Goal: Find contact information: Find contact information

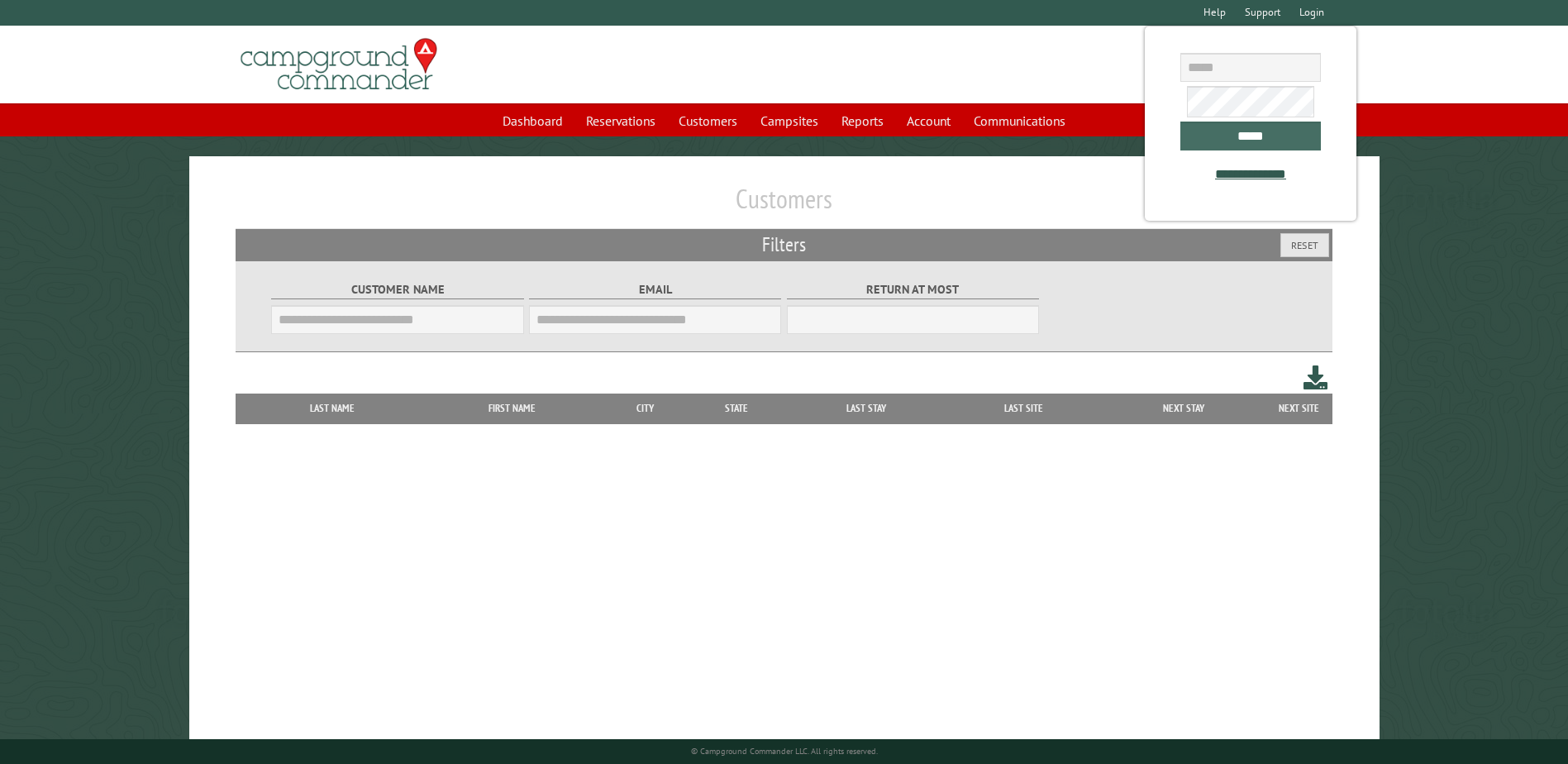
type input "**********"
click at [1272, 134] on input "*****" at bounding box center [1250, 136] width 140 height 29
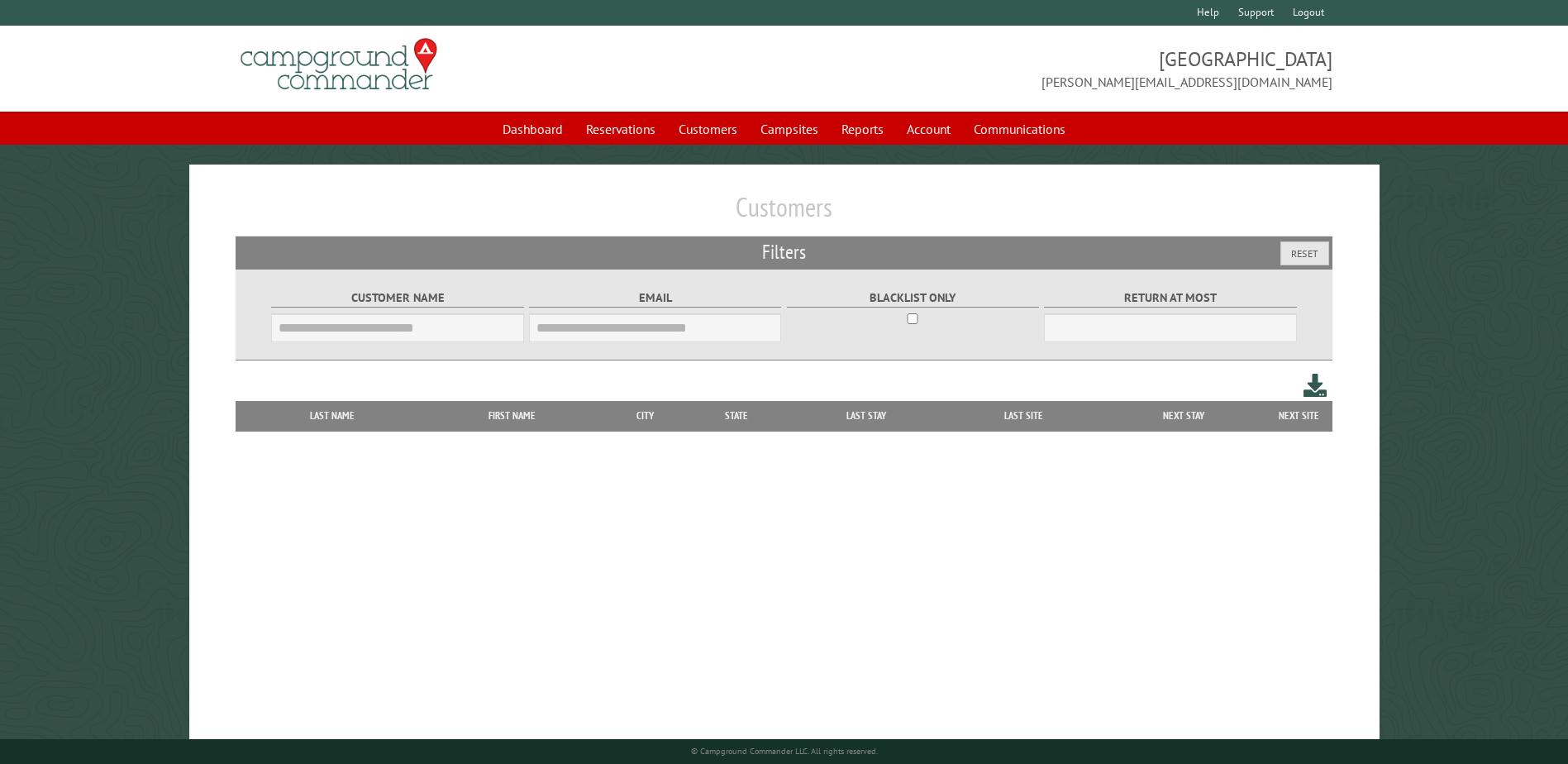
click at [672, 146] on body "**********" at bounding box center [784, 408] width 1568 height 816
click at [718, 133] on link "Customers" at bounding box center [708, 129] width 78 height 32
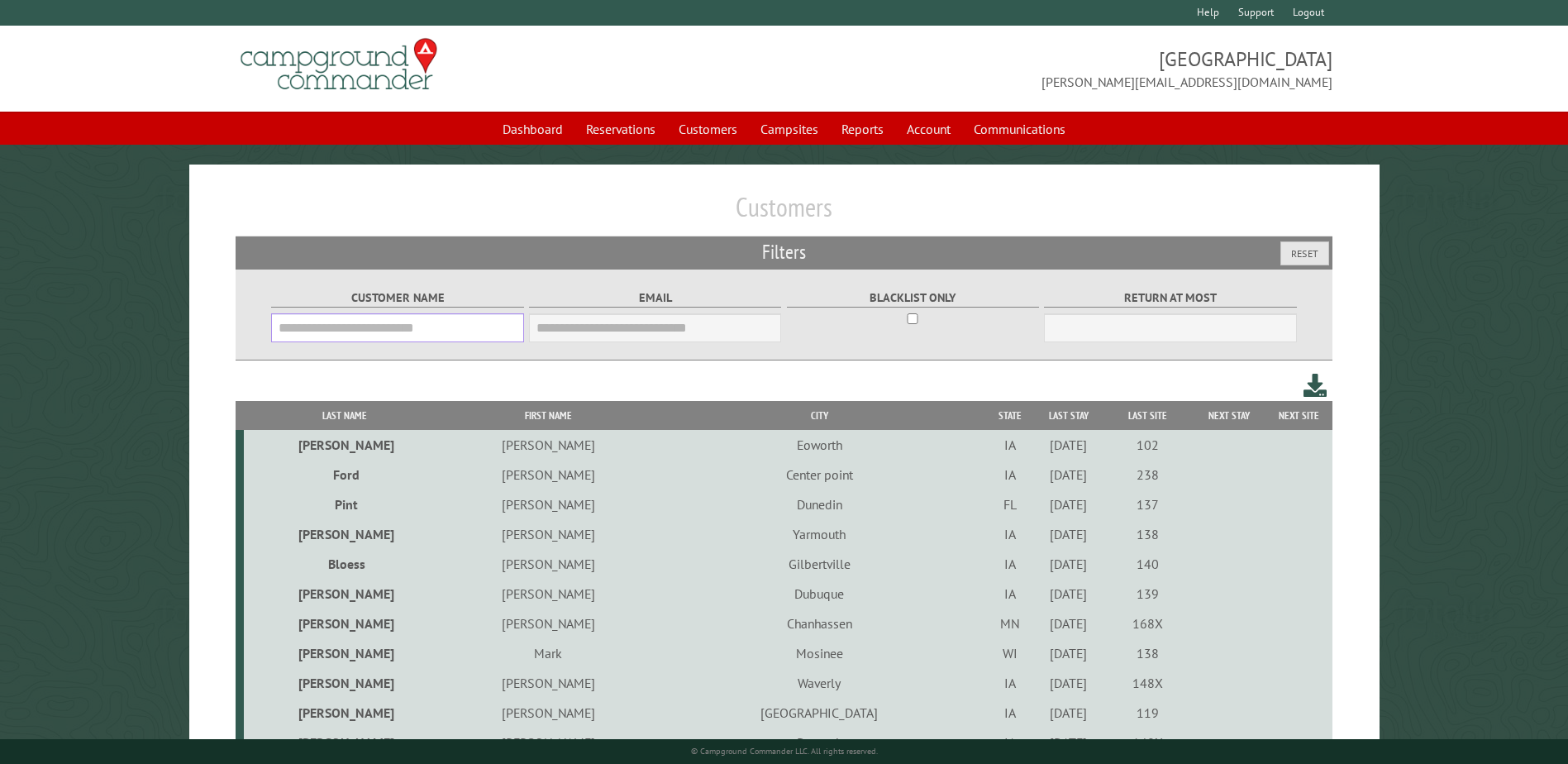
click at [425, 325] on input "Customer Name" at bounding box center [397, 328] width 252 height 29
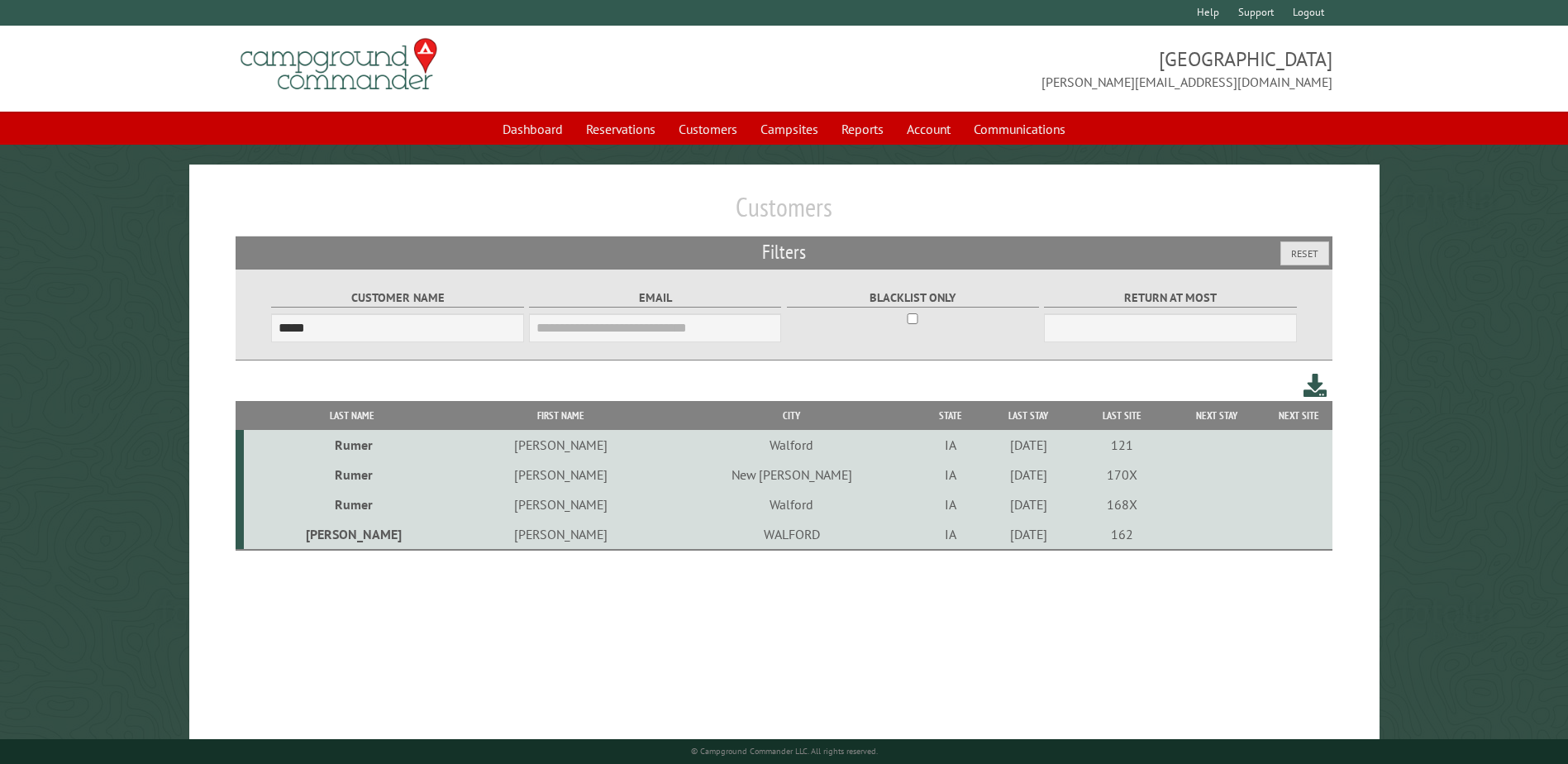
click at [662, 541] on td "WALFORD" at bounding box center [791, 535] width 259 height 31
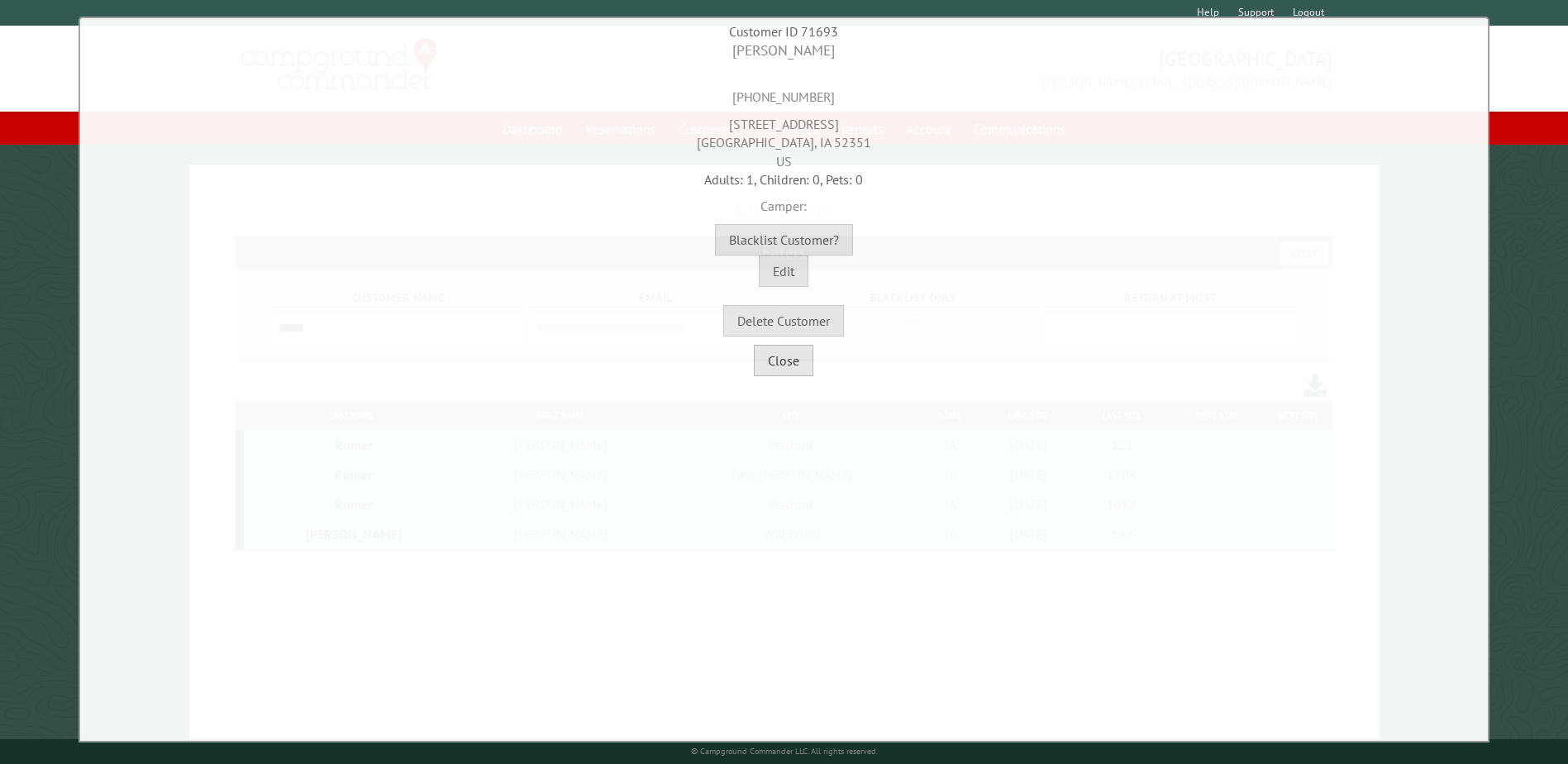
click at [775, 367] on button "Close" at bounding box center [784, 360] width 59 height 32
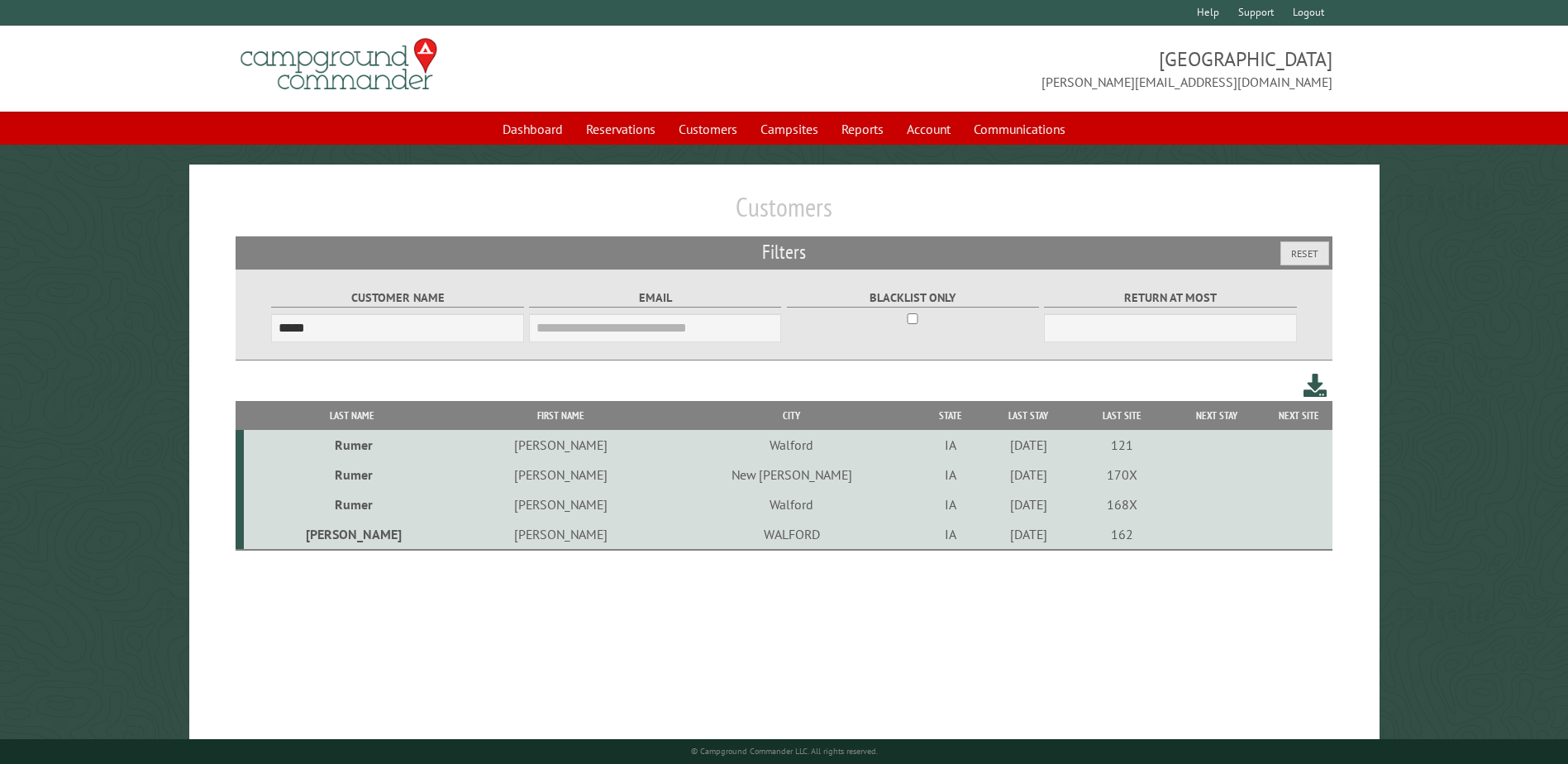
click at [662, 445] on td "Walford" at bounding box center [791, 444] width 259 height 30
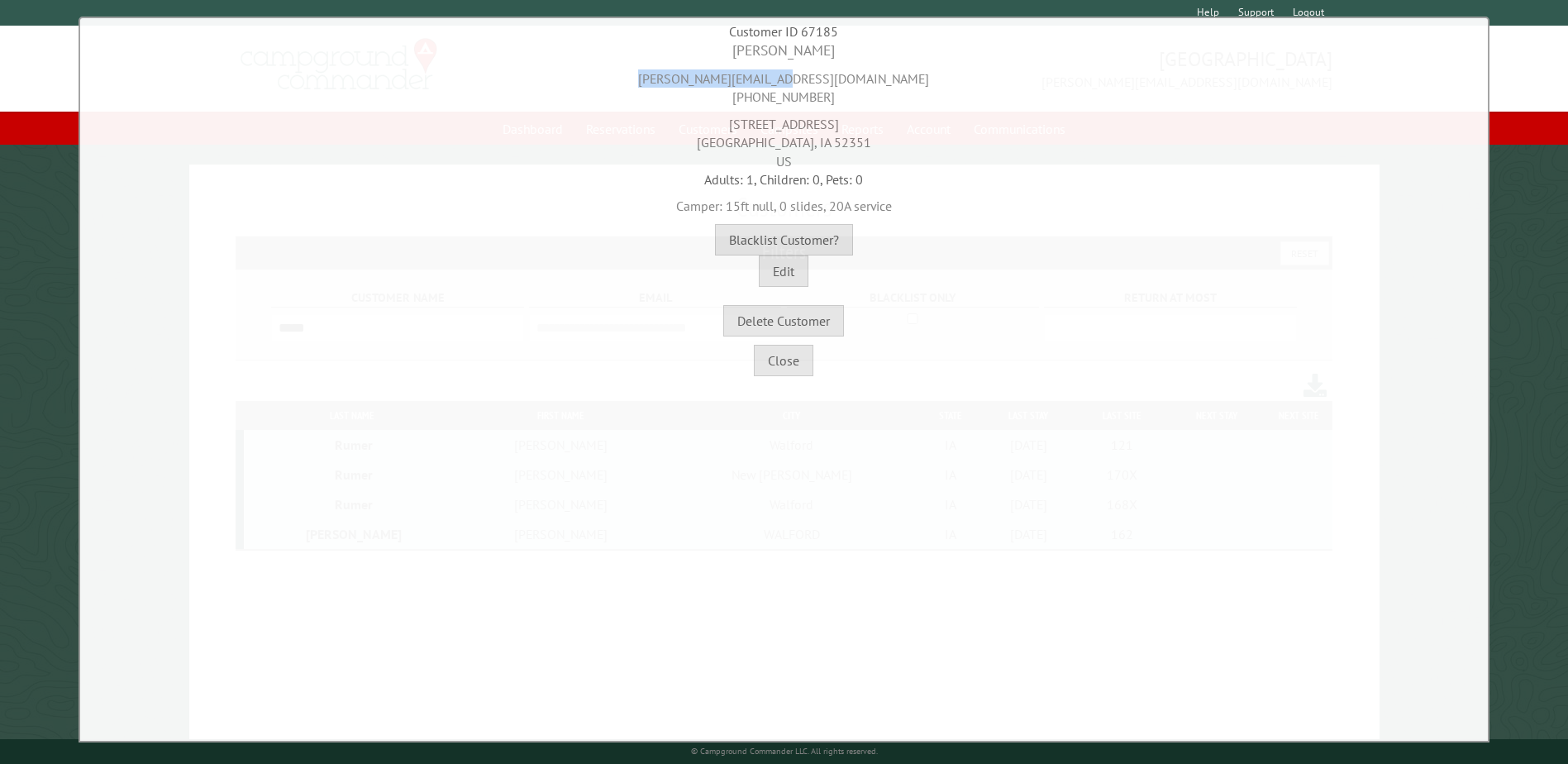
drag, startPoint x: 866, startPoint y: 77, endPoint x: 689, endPoint y: 79, distance: 177.0
click at [689, 79] on div "[PERSON_NAME][EMAIL_ADDRESS][DOMAIN_NAME] [PHONE_NUMBER]" at bounding box center [784, 84] width 1400 height 46
copy div "[PERSON_NAME][EMAIL_ADDRESS][DOMAIN_NAME]"
drag, startPoint x: 823, startPoint y: 92, endPoint x: 737, endPoint y: 90, distance: 86.0
click at [737, 90] on div "[PERSON_NAME][EMAIL_ADDRESS][DOMAIN_NAME] [PHONE_NUMBER]" at bounding box center [784, 84] width 1400 height 46
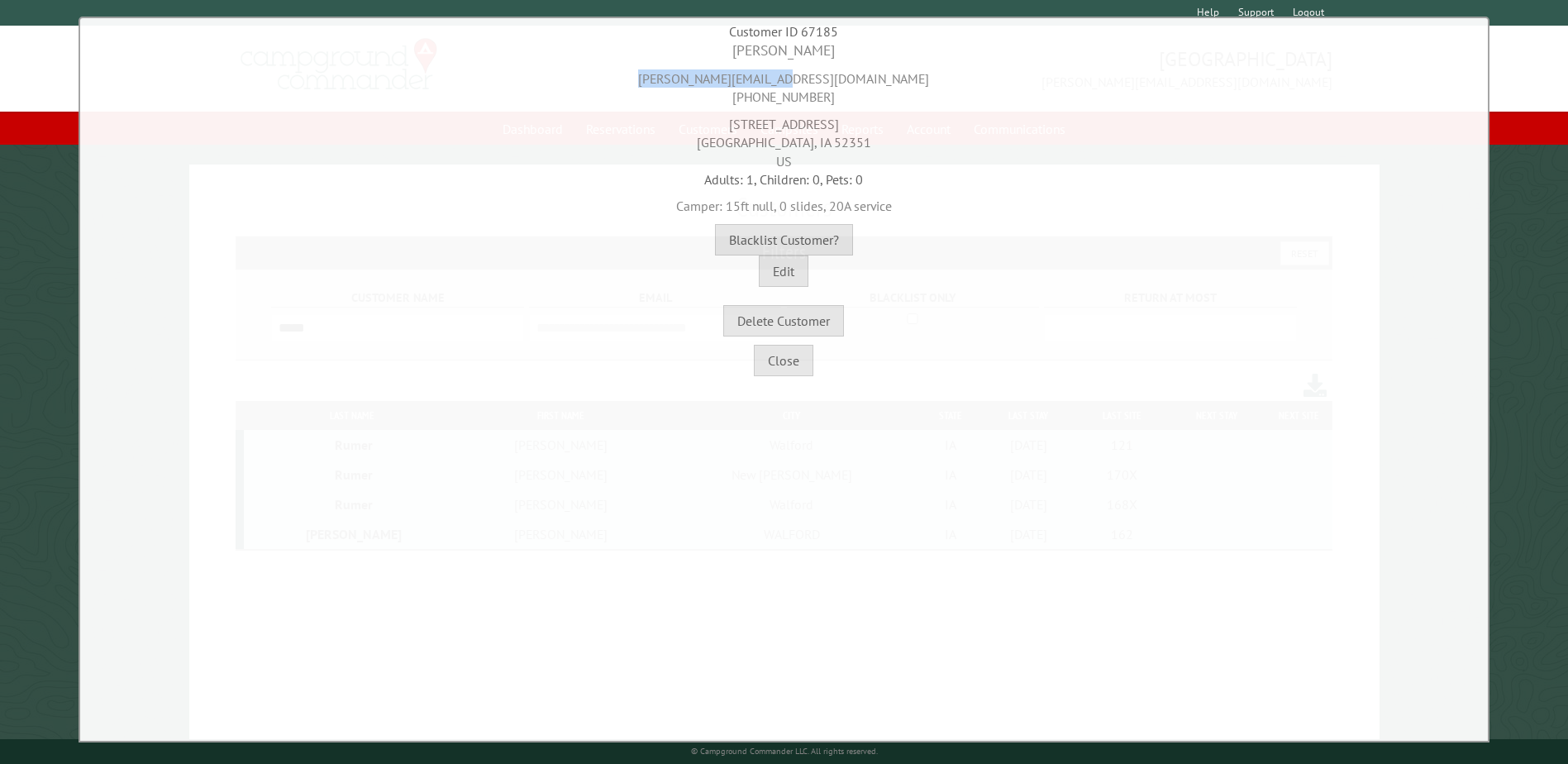
copy div "[PHONE_NUMBER]"
drag, startPoint x: 833, startPoint y: 117, endPoint x: 749, endPoint y: 109, distance: 84.4
click at [749, 109] on div "[STREET_ADDRESS]" at bounding box center [784, 138] width 1400 height 64
copy div "[STREET_ADDRESS]"
drag, startPoint x: 731, startPoint y: 140, endPoint x: 781, endPoint y: 141, distance: 50.0
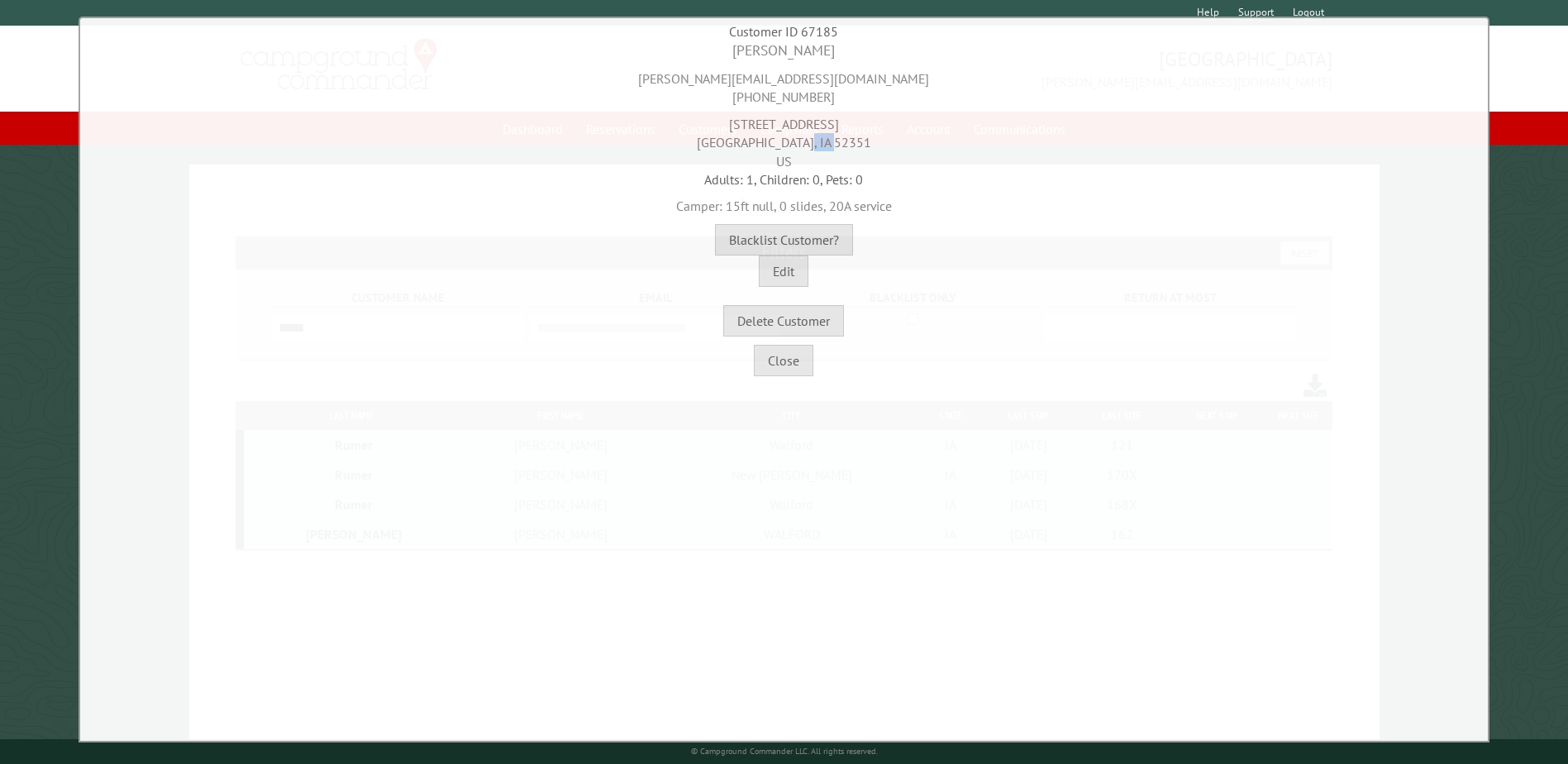
click at [781, 141] on div "[STREET_ADDRESS]" at bounding box center [784, 138] width 1400 height 64
copy div "Walford,"
click at [785, 365] on button "Close" at bounding box center [784, 360] width 59 height 32
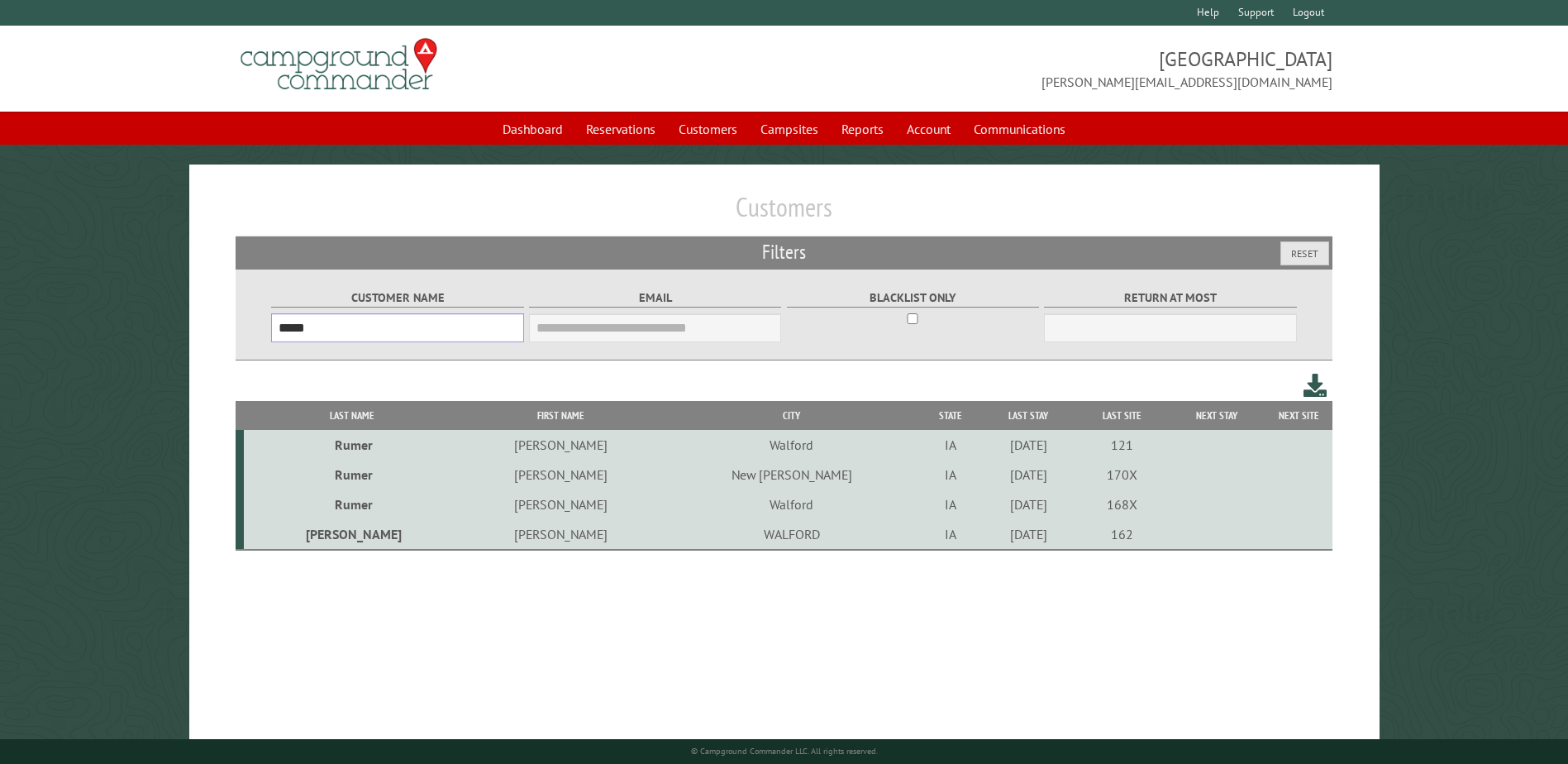
click at [395, 318] on input "*****" at bounding box center [397, 328] width 252 height 29
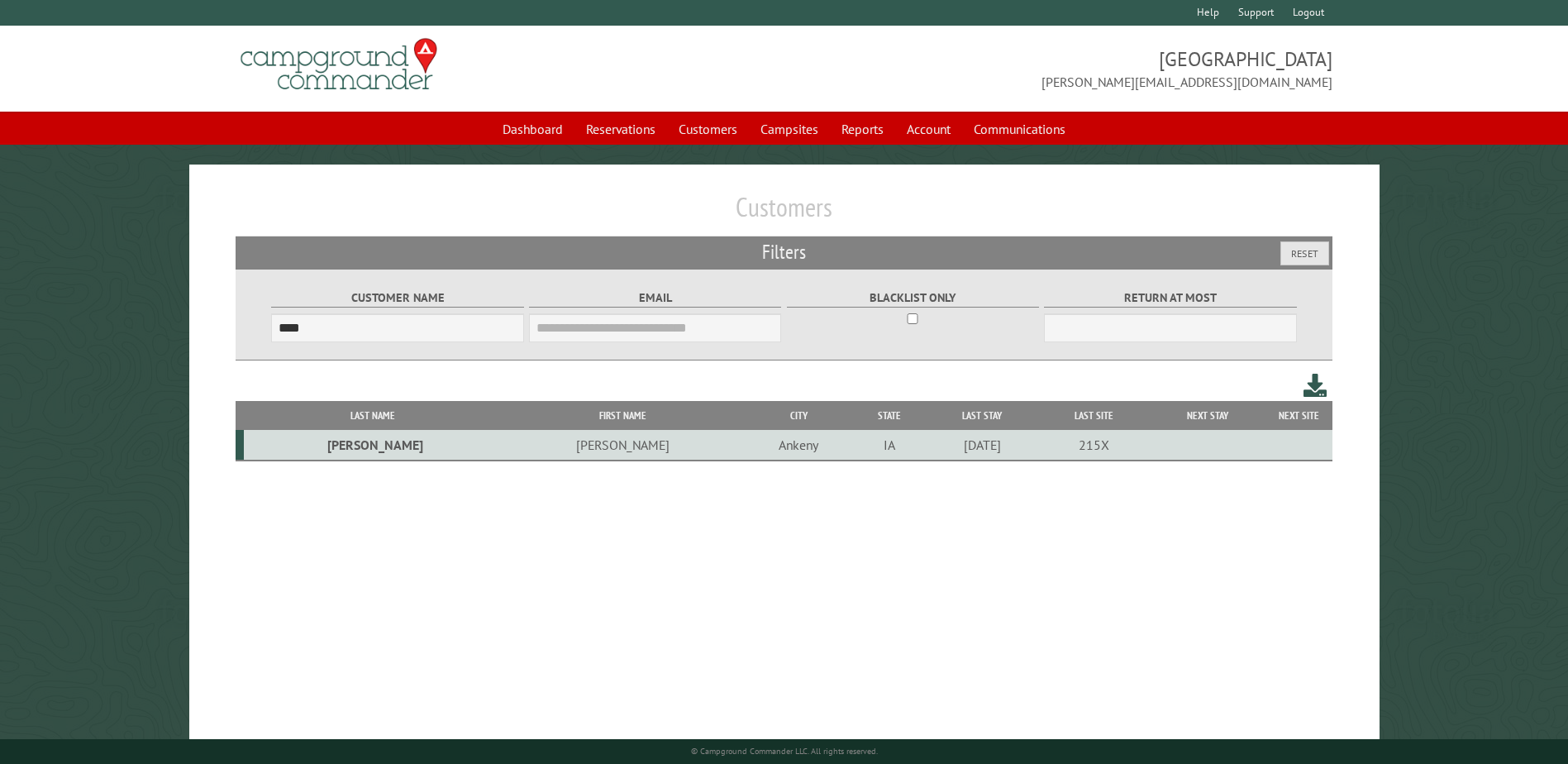
click at [743, 448] on td "Ankeny" at bounding box center [797, 445] width 110 height 31
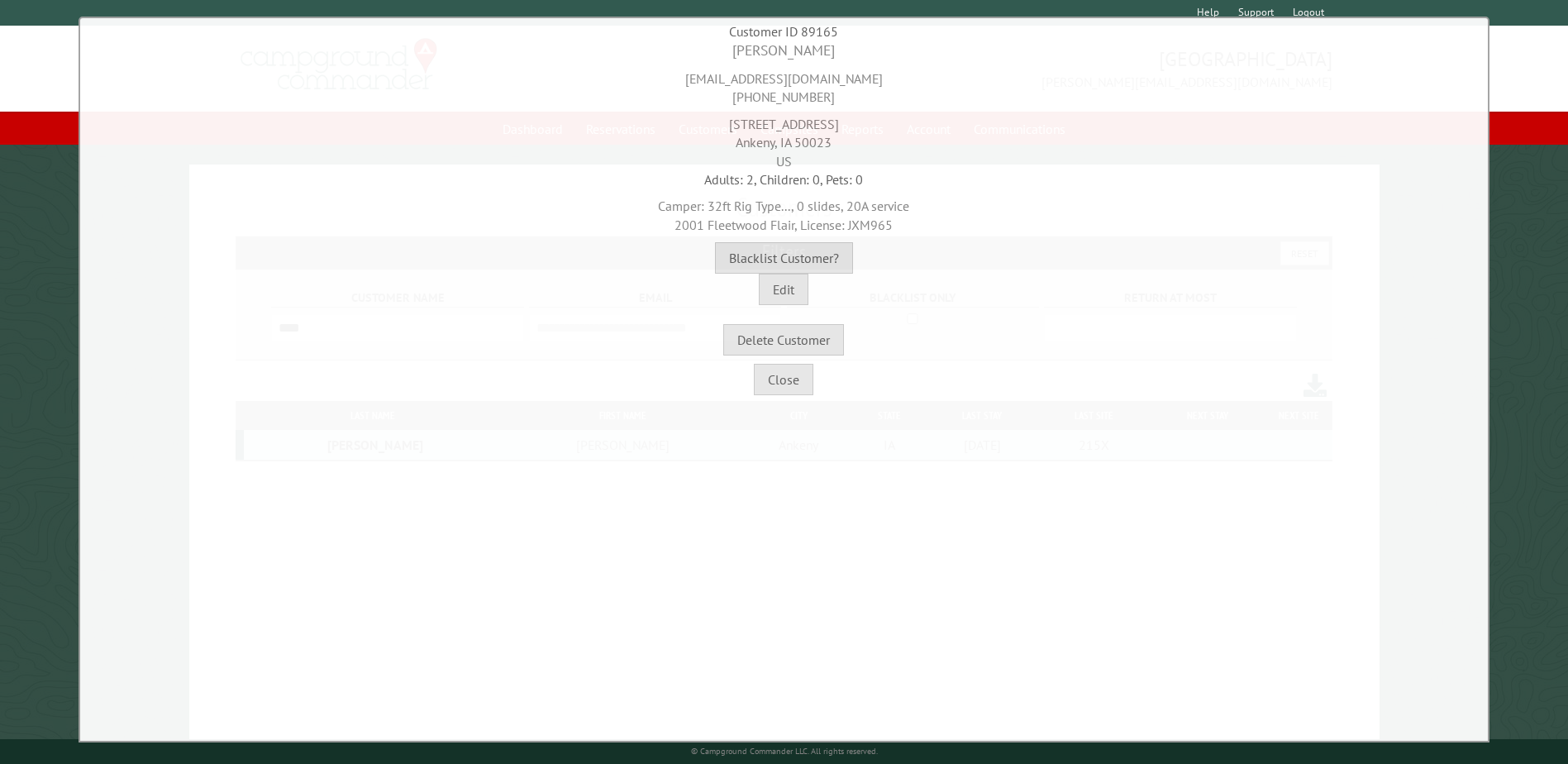
drag, startPoint x: 649, startPoint y: 208, endPoint x: 1001, endPoint y: 220, distance: 352.2
click at [1001, 220] on div "Camper: 32ft Rig Type..., 0 slides, 20A service 2001 Fleetwood Flair, License: …" at bounding box center [784, 211] width 1400 height 46
click at [793, 386] on button "Close" at bounding box center [784, 379] width 59 height 32
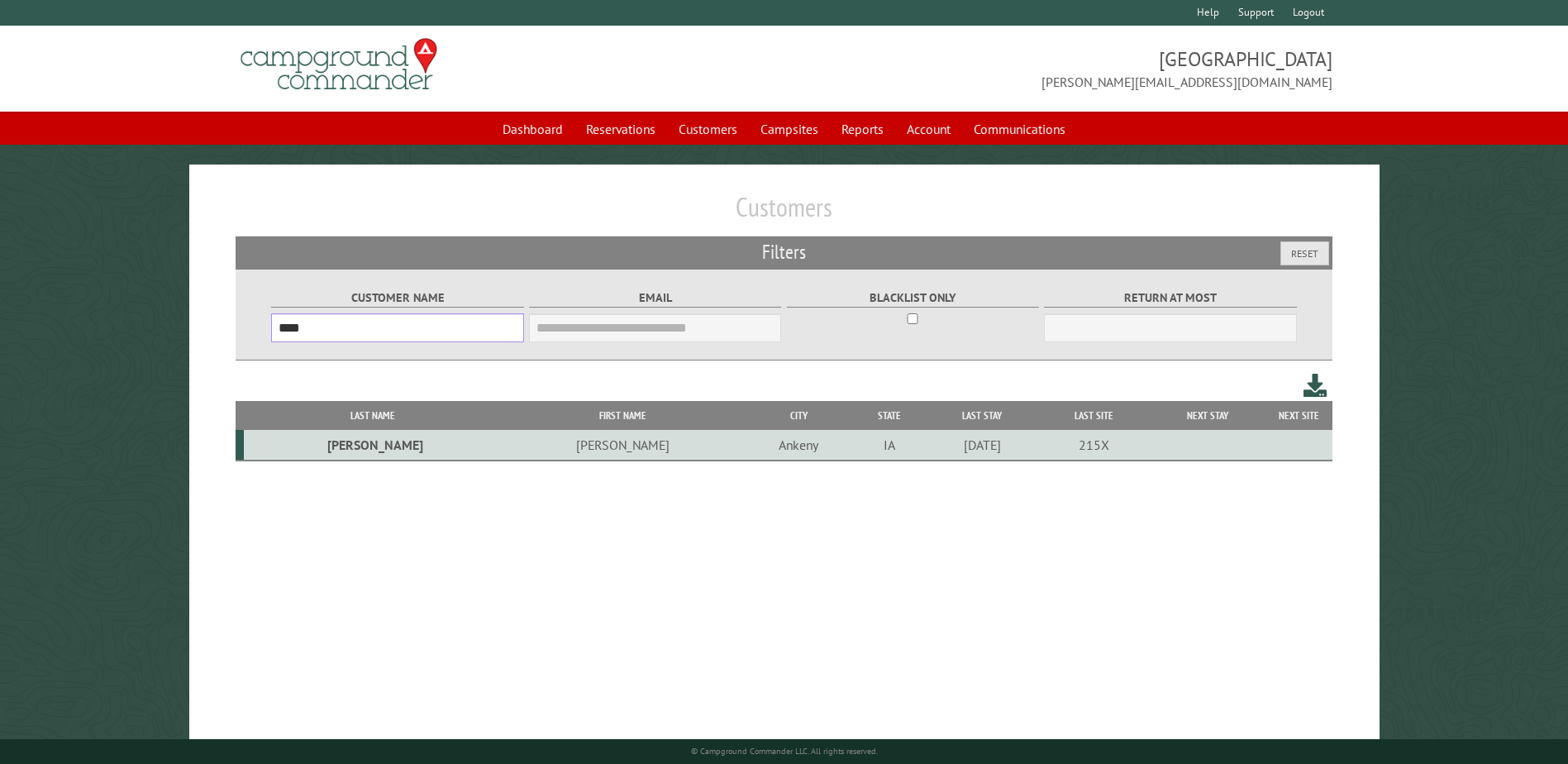
drag, startPoint x: 328, startPoint y: 338, endPoint x: 151, endPoint y: 335, distance: 177.0
click at [162, 338] on main "Customers Filters Reset Customer Name **** Email Blacklist only Return at most …" at bounding box center [784, 470] width 1568 height 611
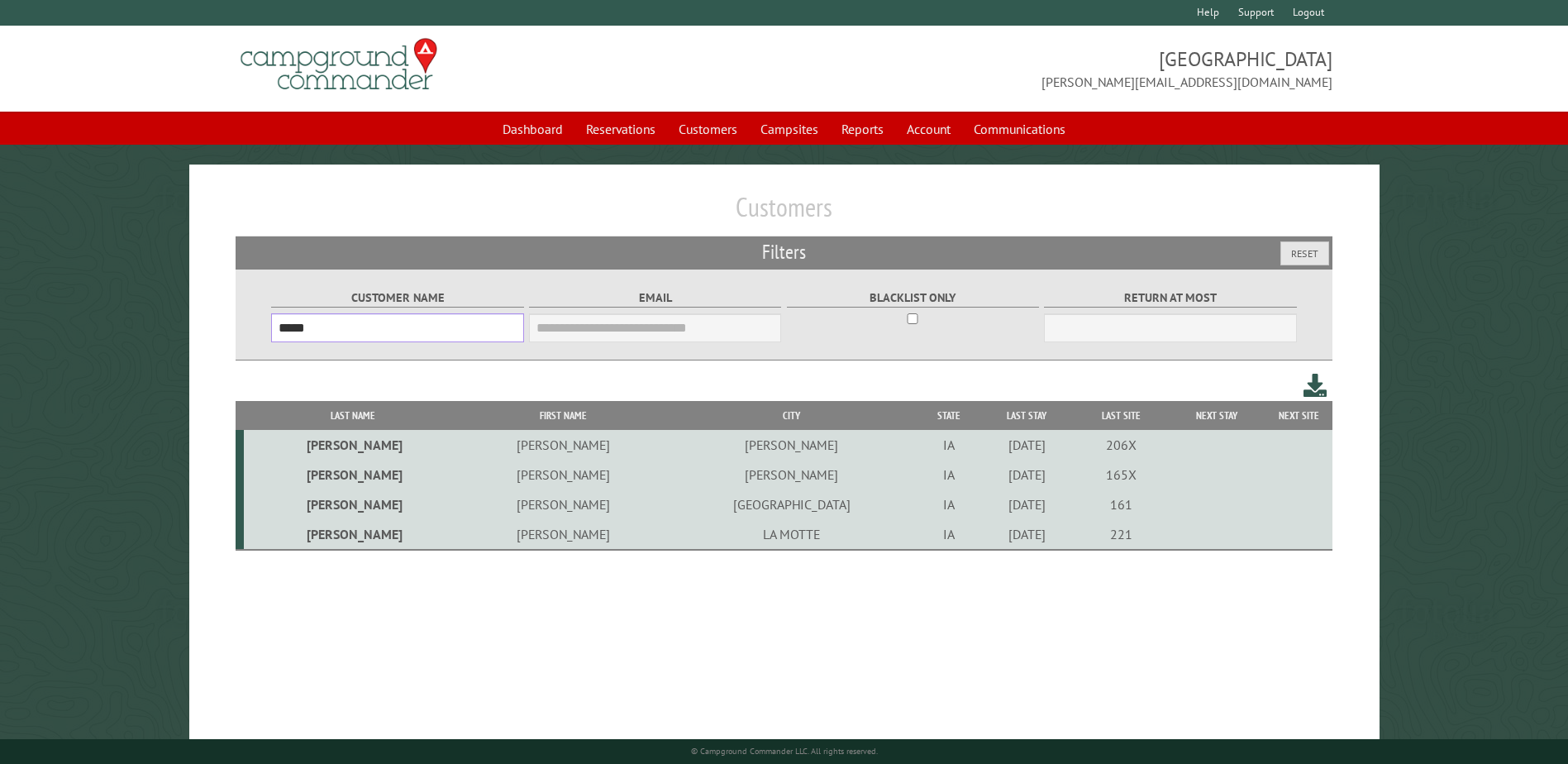
type input "*****"
click at [473, 539] on td "[PERSON_NAME]" at bounding box center [563, 535] width 204 height 31
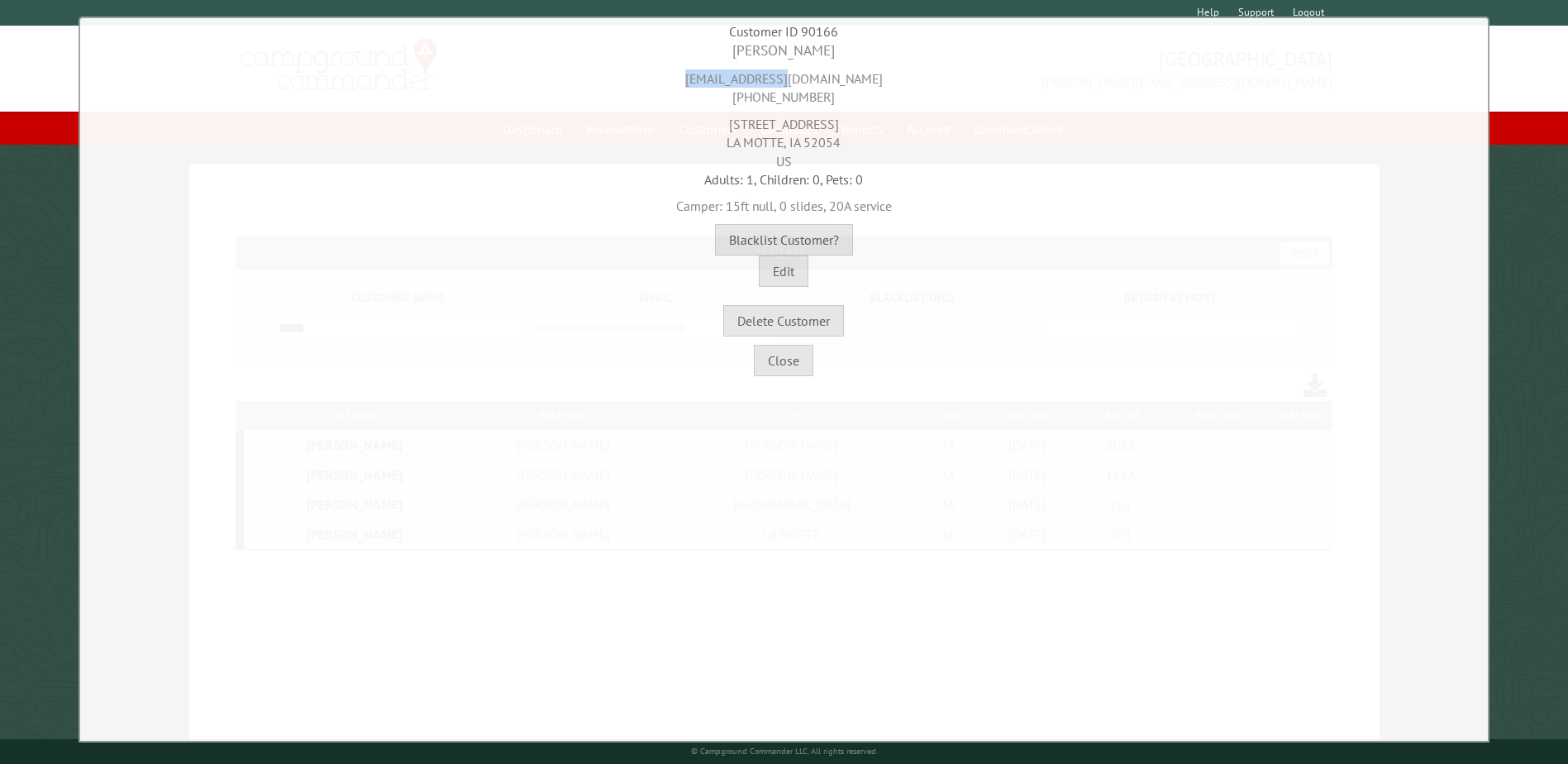
drag, startPoint x: 850, startPoint y: 81, endPoint x: 699, endPoint y: 80, distance: 151.0
click at [699, 80] on div "[EMAIL_ADDRESS][DOMAIN_NAME] [PHONE_NUMBER]" at bounding box center [784, 84] width 1400 height 46
copy div "[EMAIL_ADDRESS][DOMAIN_NAME]"
